Goal: Task Accomplishment & Management: Use online tool/utility

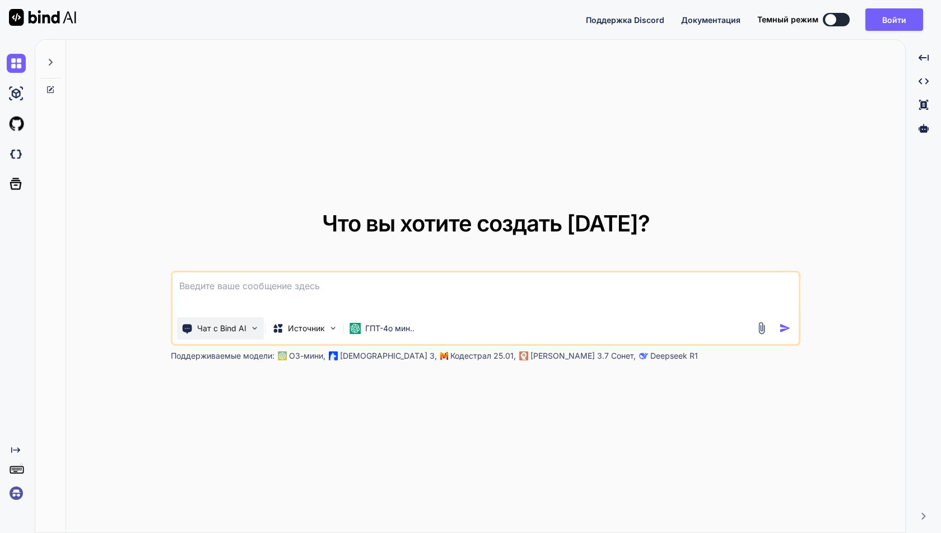
click at [232, 335] on div "Чат с Bind AI" at bounding box center [220, 328] width 87 height 22
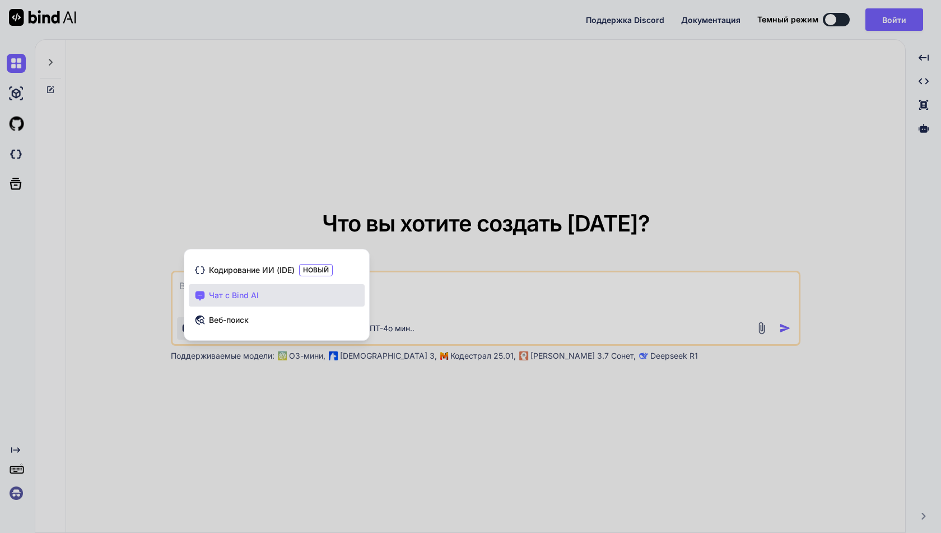
click at [239, 394] on div at bounding box center [470, 266] width 941 height 533
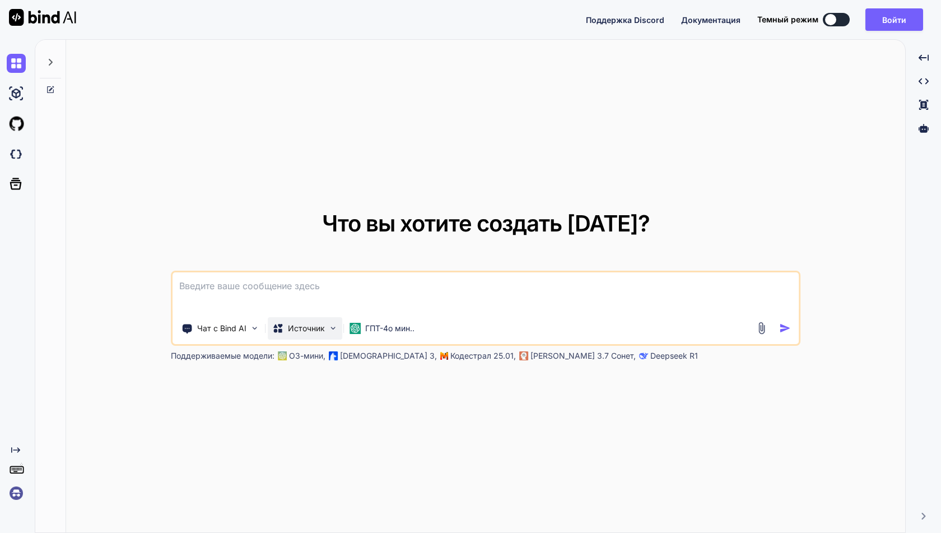
click at [324, 334] on div "Источник" at bounding box center [305, 328] width 74 height 22
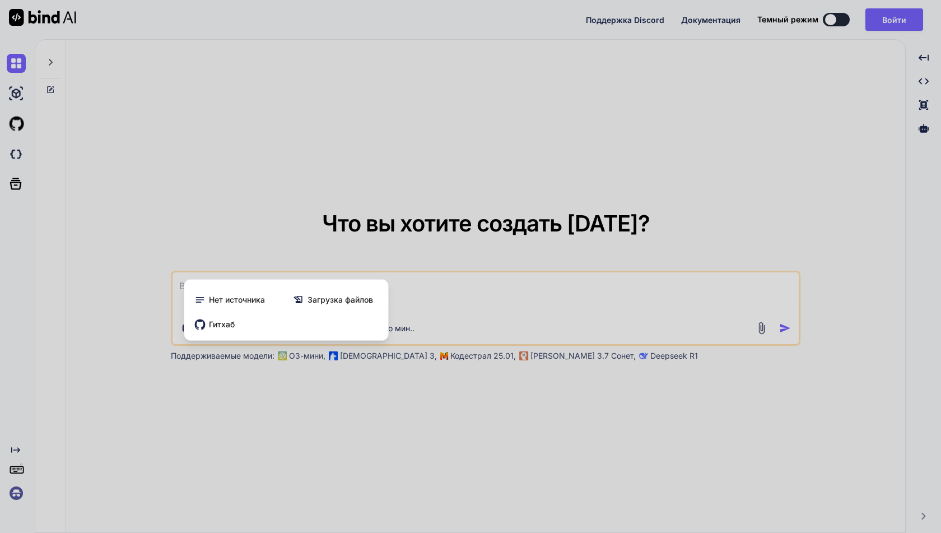
click at [264, 413] on div at bounding box center [470, 266] width 941 height 533
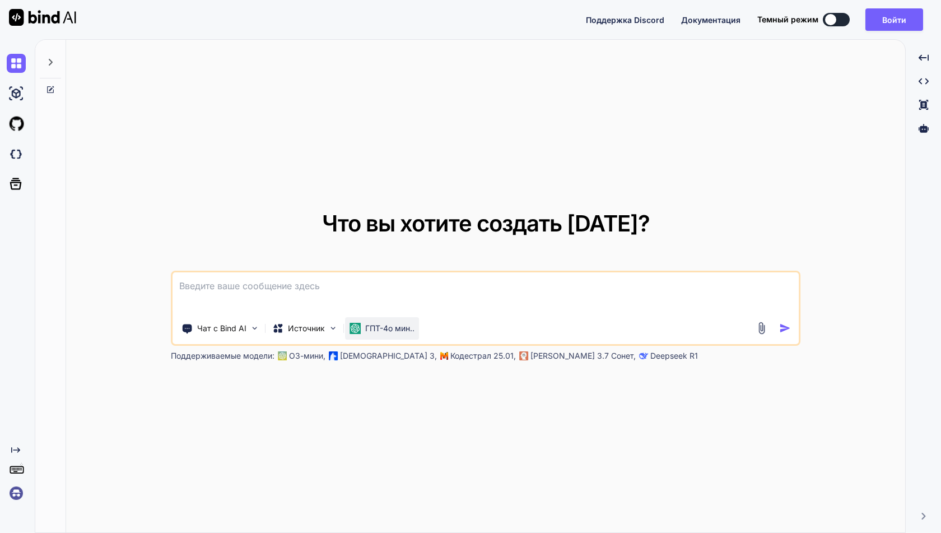
click at [371, 324] on font "ГПТ-4о мин.." at bounding box center [389, 328] width 49 height 10
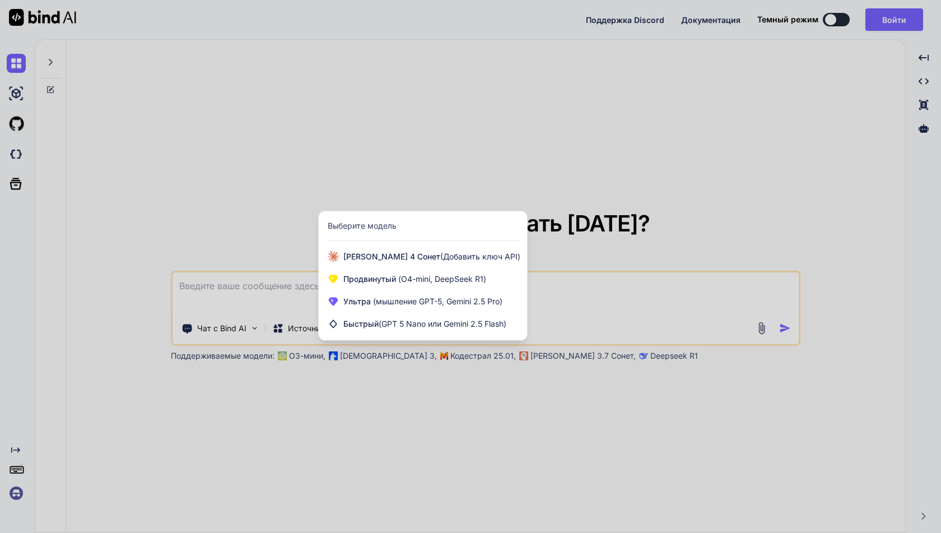
click at [72, 95] on div at bounding box center [470, 266] width 941 height 533
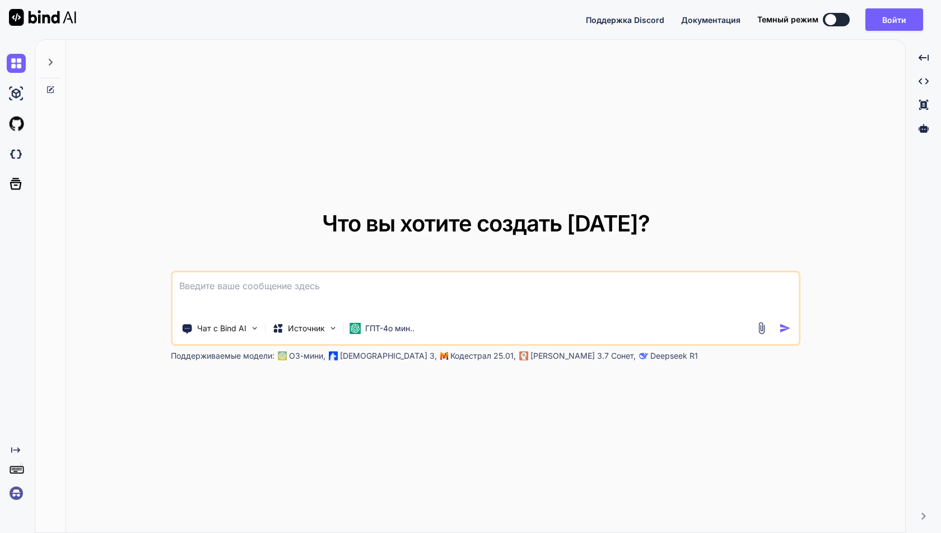
click at [54, 89] on icon at bounding box center [50, 89] width 9 height 9
click at [61, 67] on div at bounding box center [50, 67] width 30 height 54
click at [59, 65] on div at bounding box center [50, 59] width 21 height 39
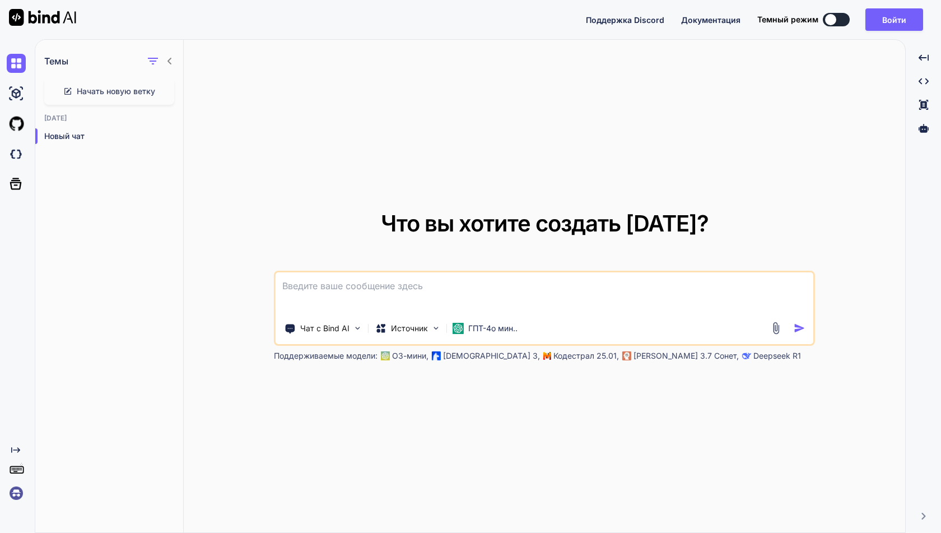
click at [172, 57] on icon at bounding box center [169, 61] width 9 height 9
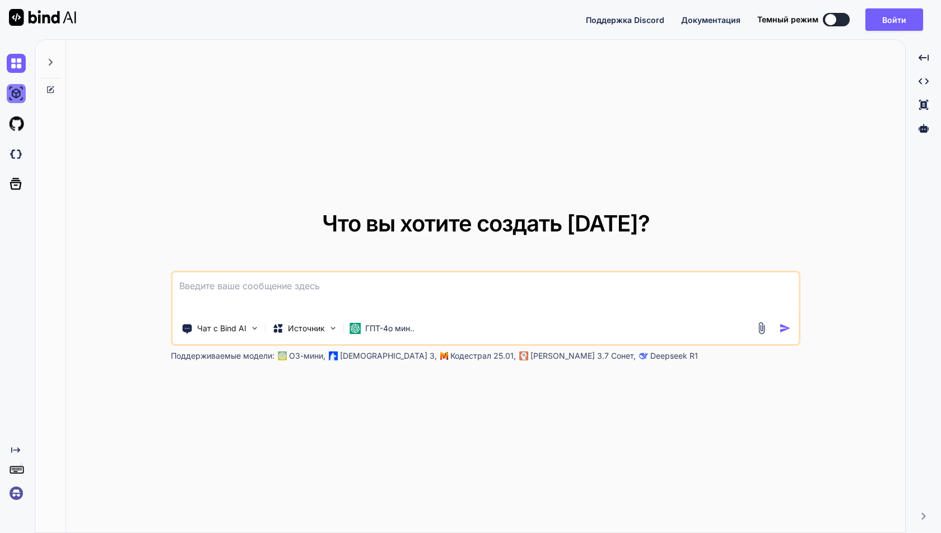
click at [14, 99] on img at bounding box center [16, 93] width 19 height 19
type textarea "x"
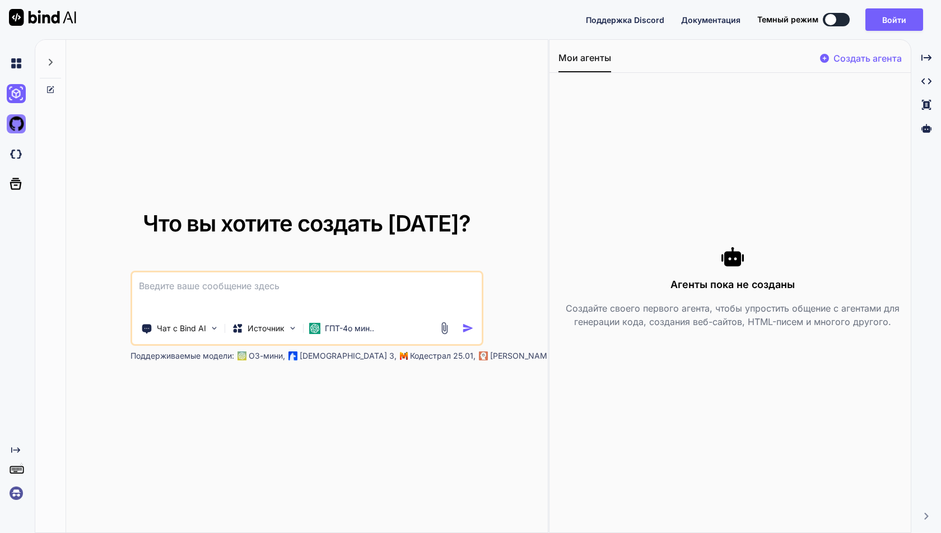
click at [13, 131] on img at bounding box center [16, 123] width 19 height 19
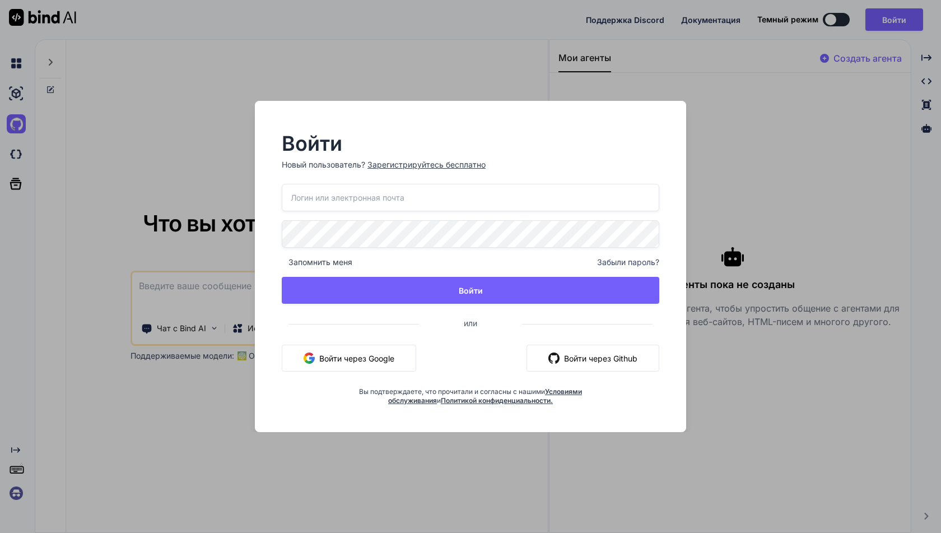
click at [153, 233] on div "Войти Новый пользователь? Зарегистрируйтесь бесплатно Запомнить меня Забыли пар…" at bounding box center [470, 266] width 941 height 533
